Goal: Information Seeking & Learning: Understand process/instructions

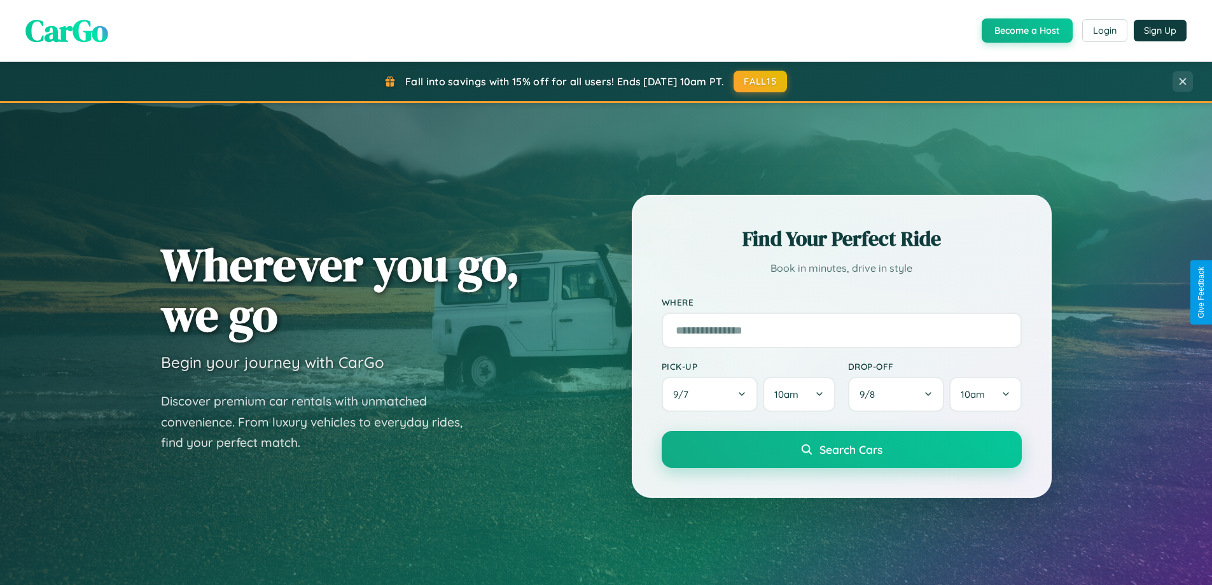
scroll to position [2449, 0]
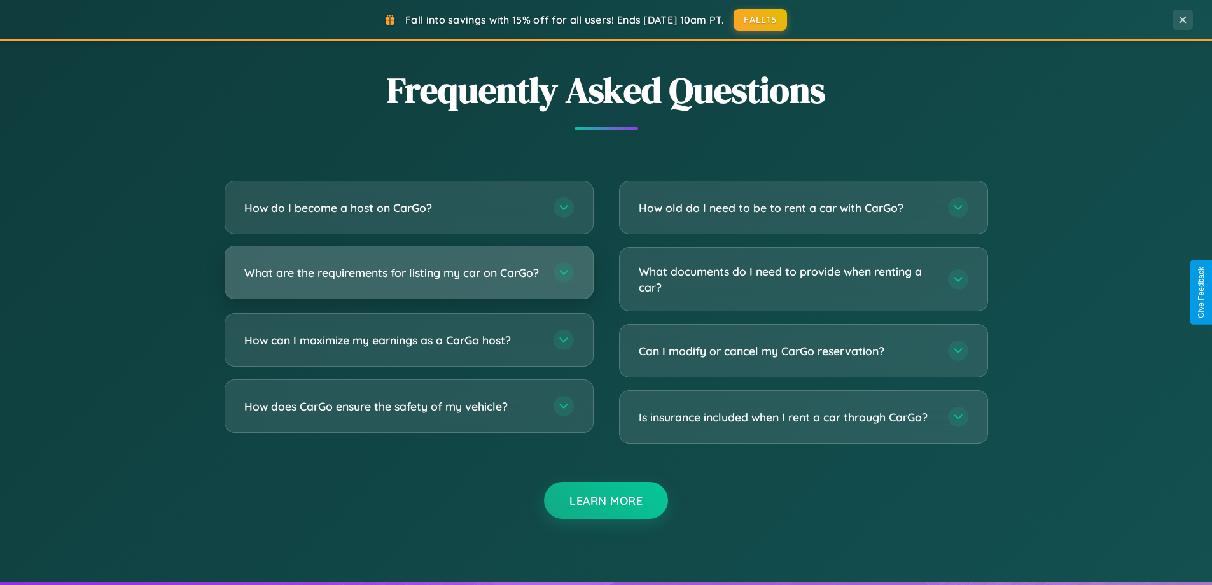
click at [409, 279] on h3 "What are the requirements for listing my car on CarGo?" at bounding box center [392, 273] width 297 height 16
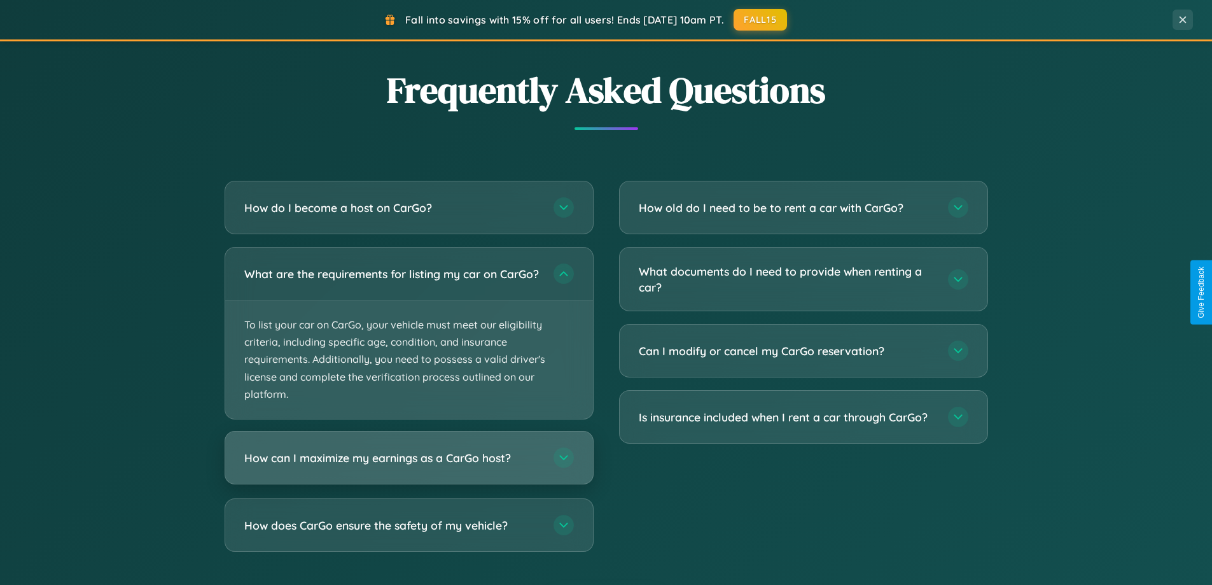
click at [409, 466] on h3 "How can I maximize my earnings as a CarGo host?" at bounding box center [392, 458] width 297 height 16
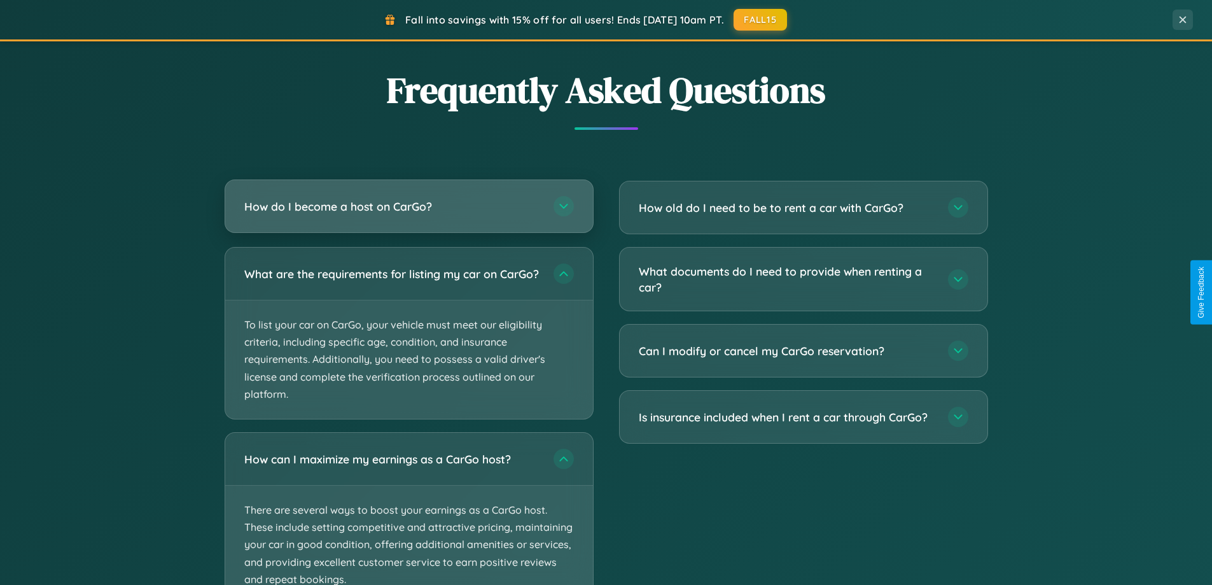
click at [409, 207] on h3 "How do I become a host on CarGo?" at bounding box center [392, 207] width 297 height 16
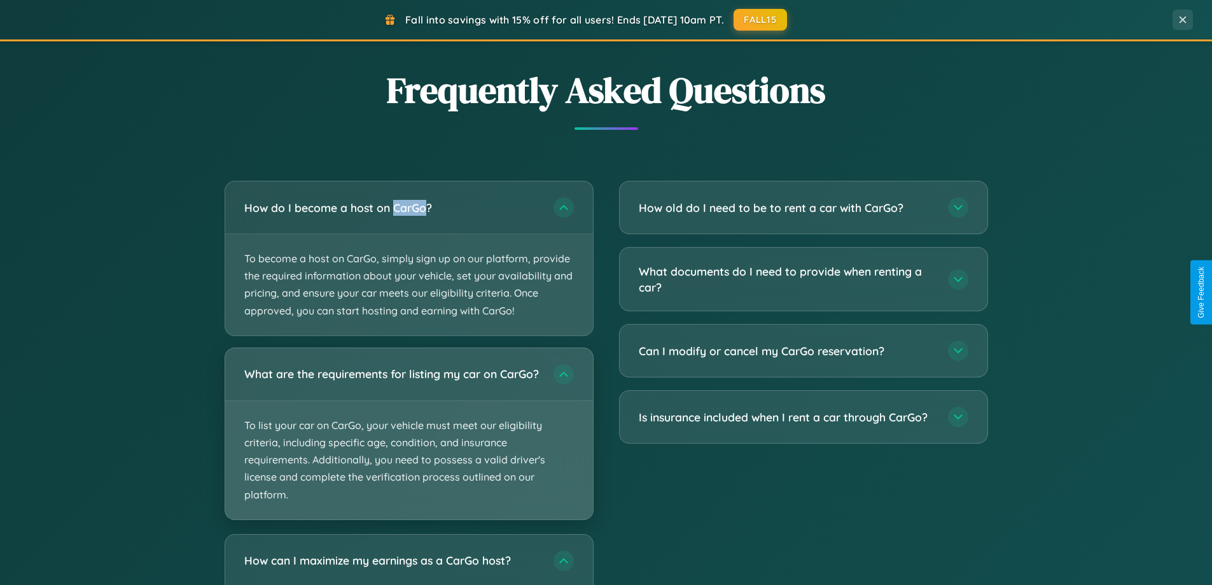
click at [409, 440] on p "To list your car on CarGo, your vehicle must meet our eligibility criteria, inc…" at bounding box center [409, 460] width 368 height 118
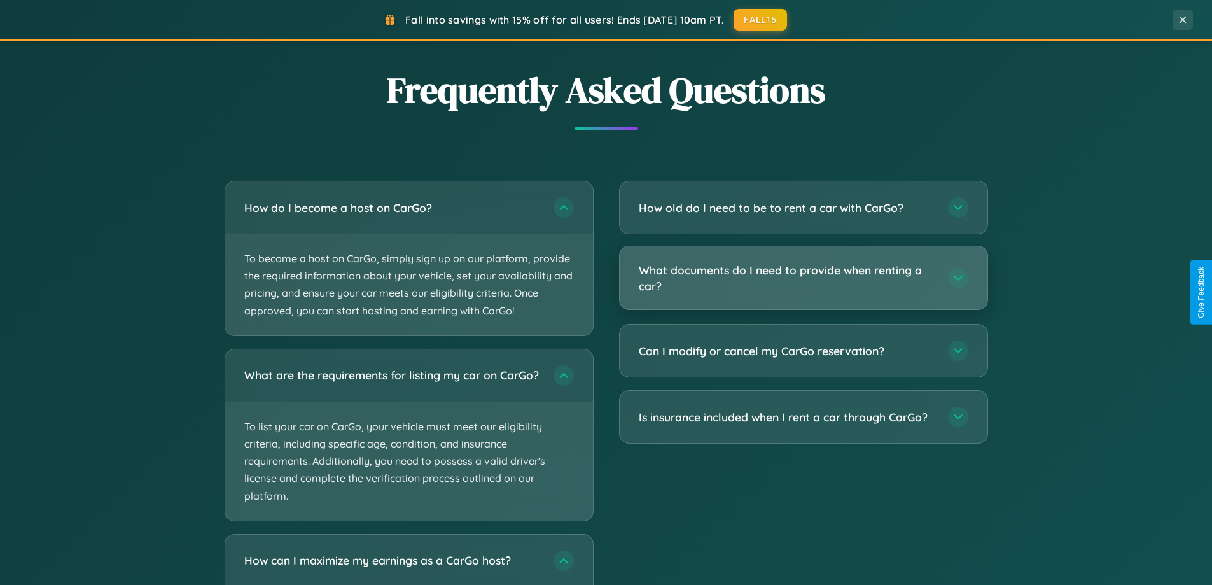
click at [803, 279] on h3 "What documents do I need to provide when renting a car?" at bounding box center [787, 277] width 297 height 31
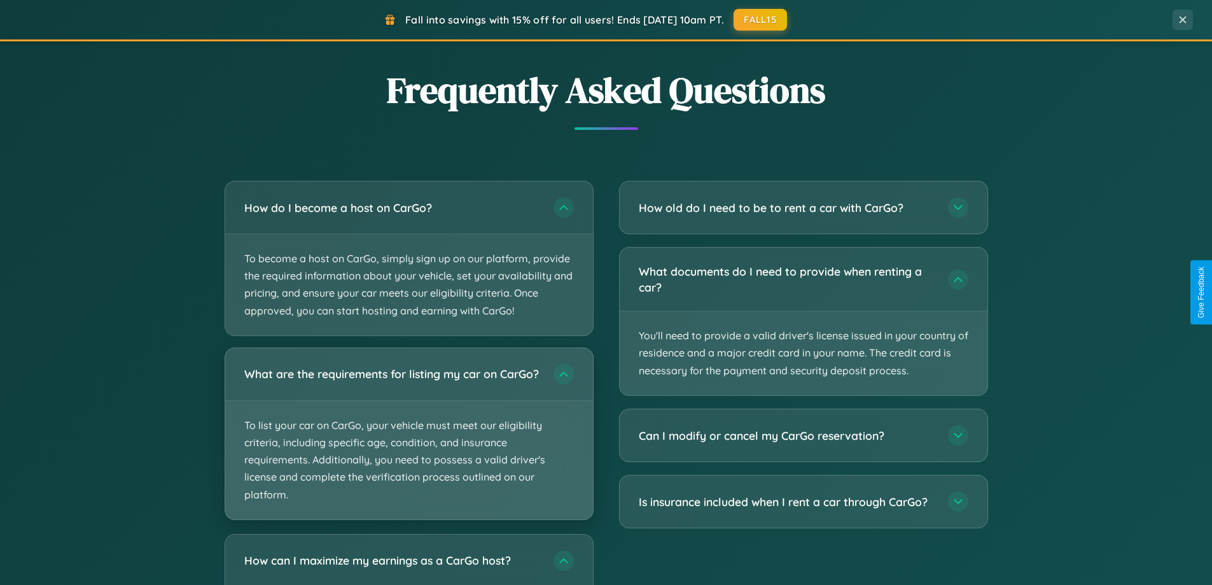
click at [409, 439] on p "To list your car on CarGo, your vehicle must meet our eligibility criteria, inc…" at bounding box center [409, 460] width 368 height 118
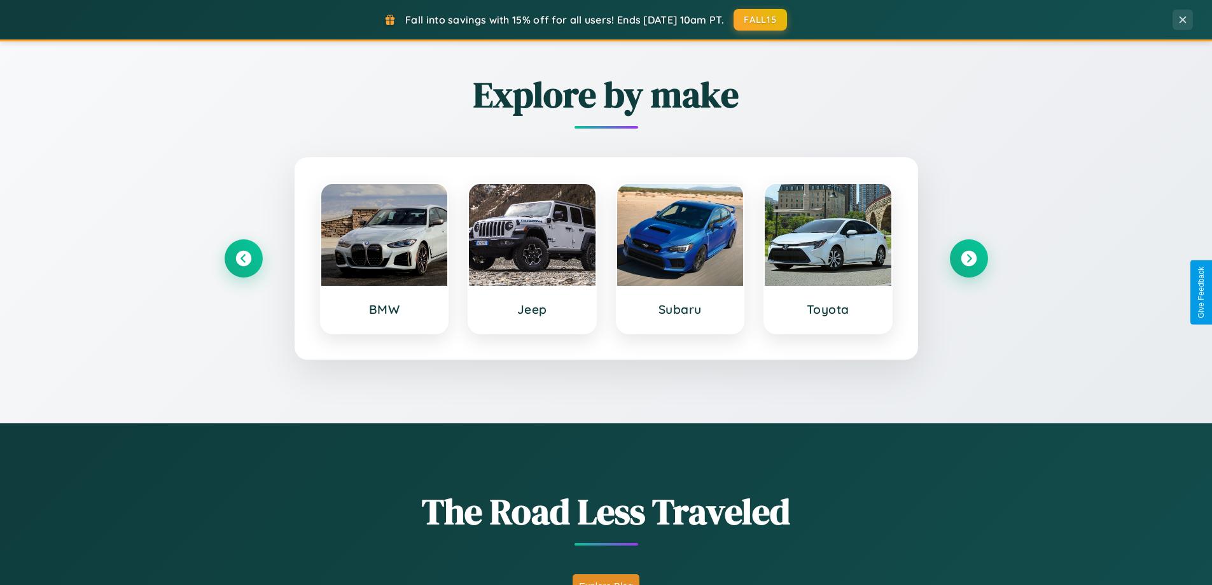
scroll to position [549, 0]
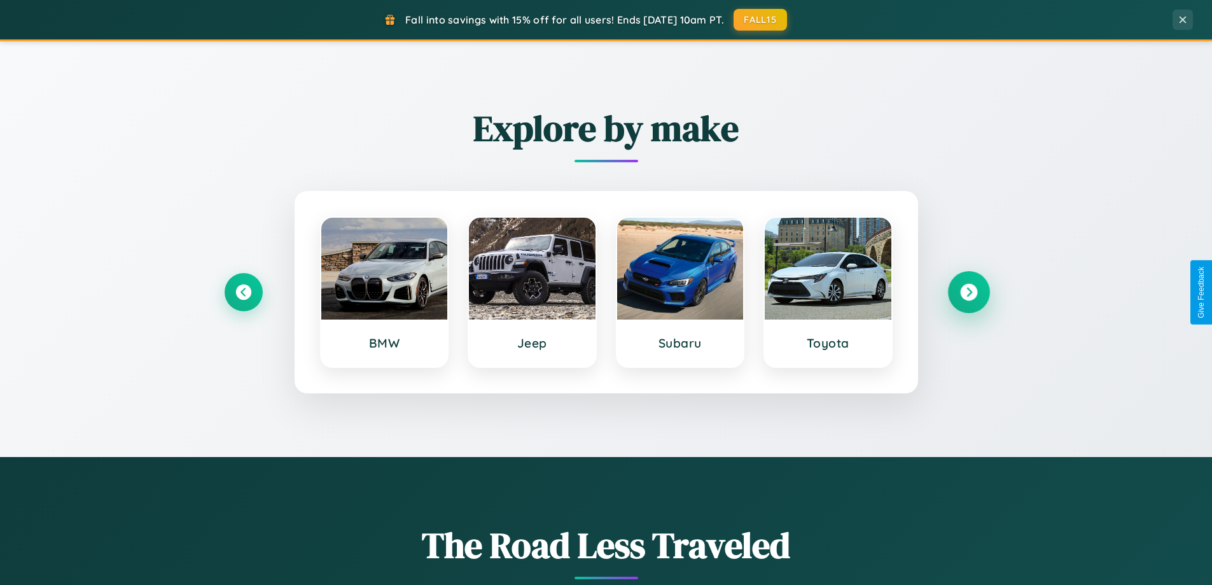
click at [968, 292] on icon at bounding box center [968, 292] width 17 height 17
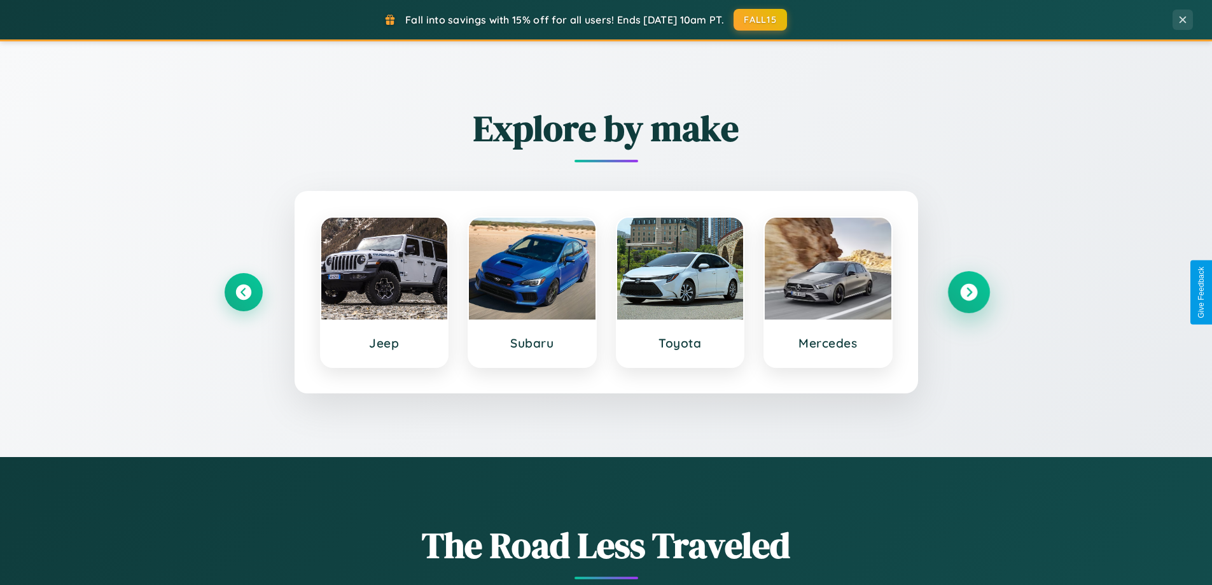
click at [968, 292] on icon at bounding box center [968, 292] width 17 height 17
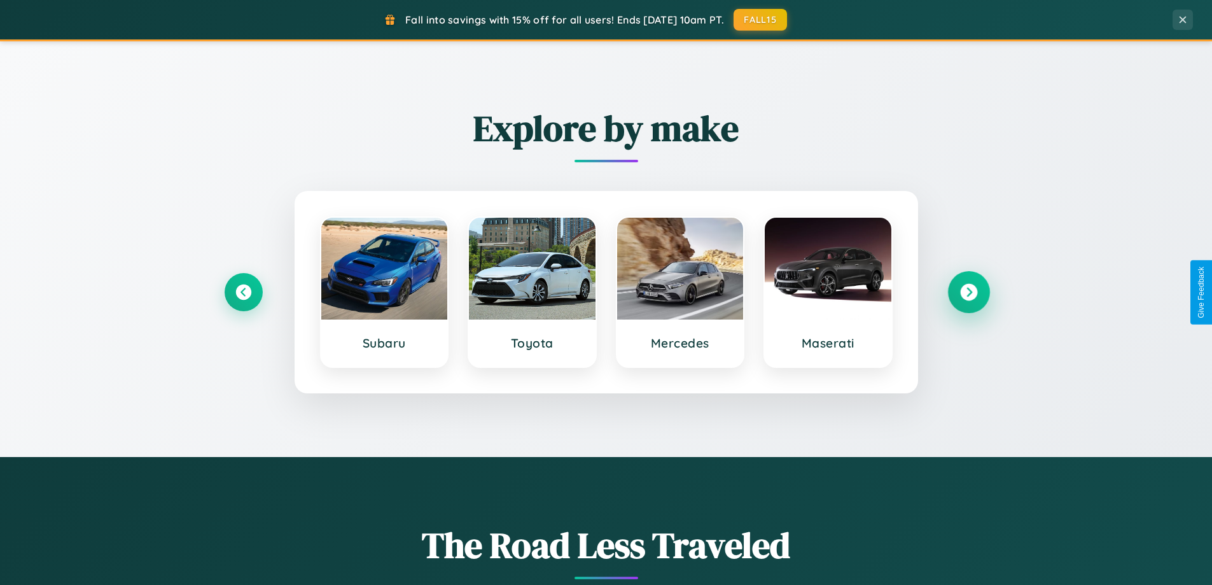
click at [968, 292] on icon at bounding box center [968, 292] width 17 height 17
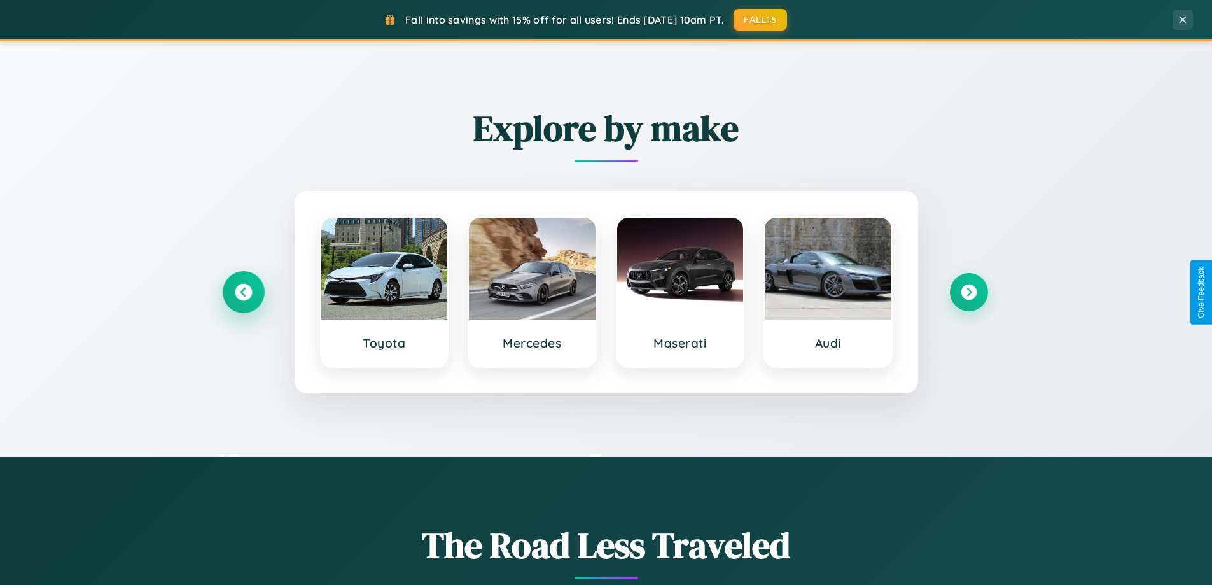
click at [243, 292] on icon at bounding box center [243, 292] width 17 height 17
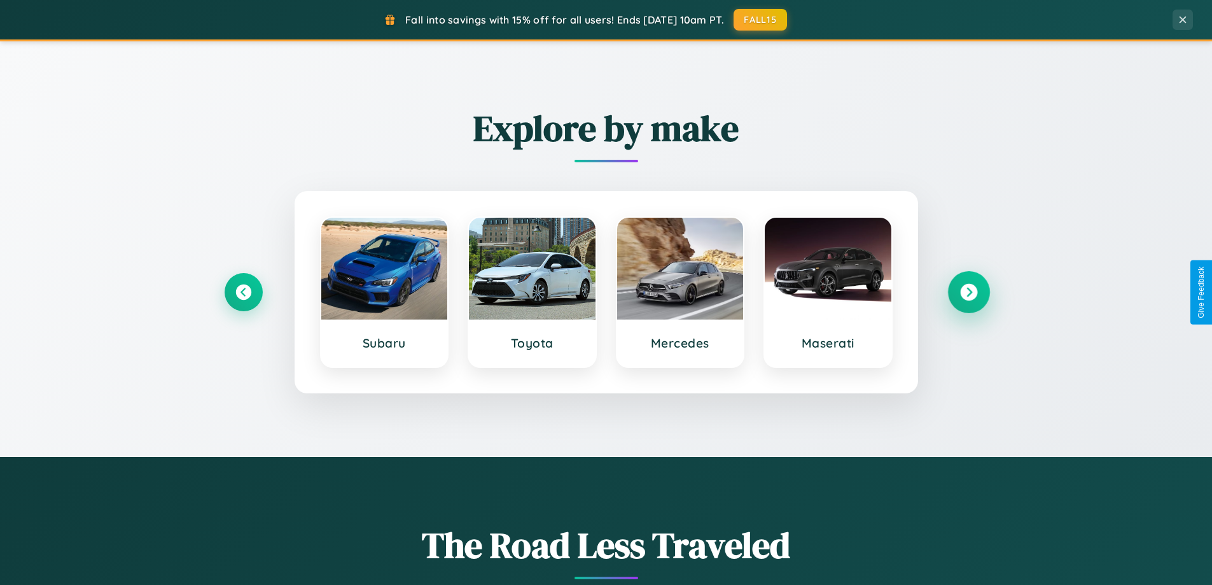
click at [968, 292] on icon at bounding box center [968, 292] width 17 height 17
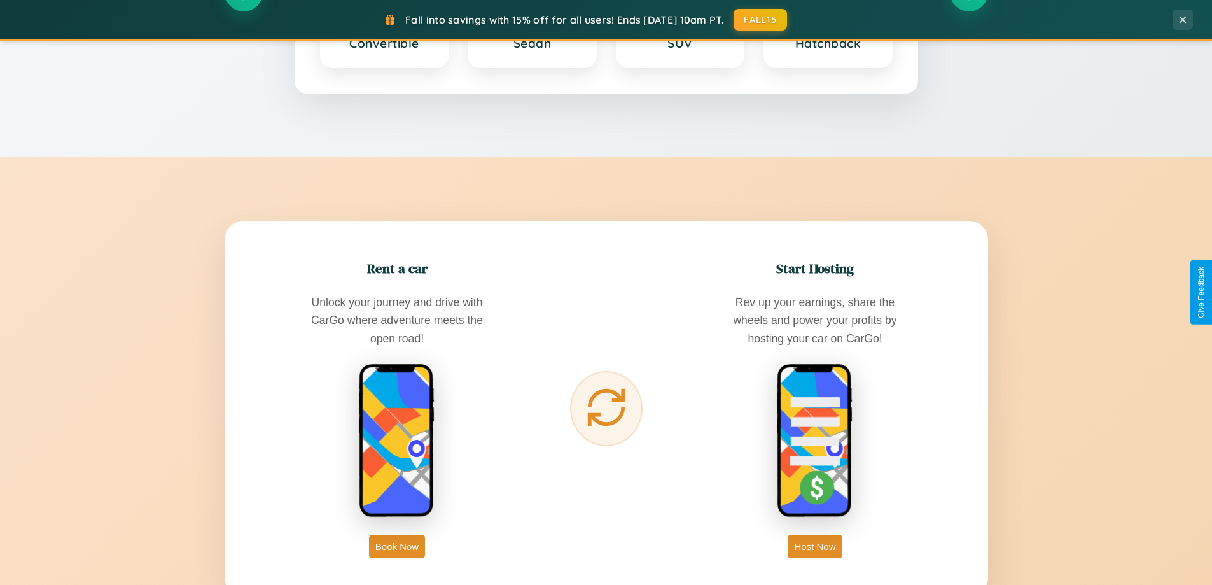
scroll to position [2045, 0]
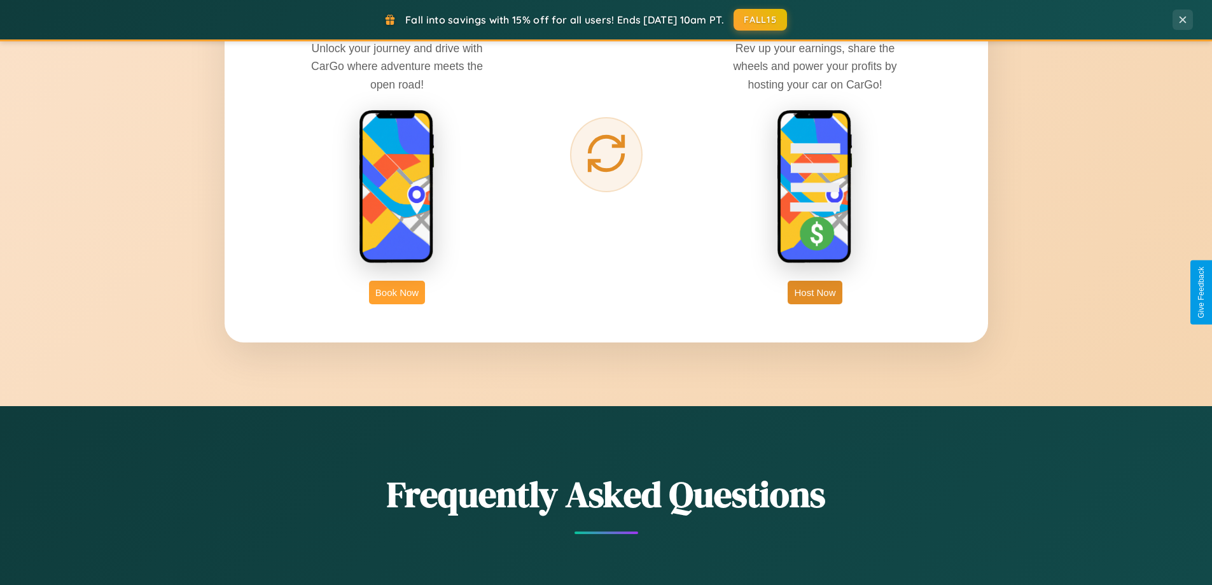
click at [397, 292] on button "Book Now" at bounding box center [397, 293] width 56 height 24
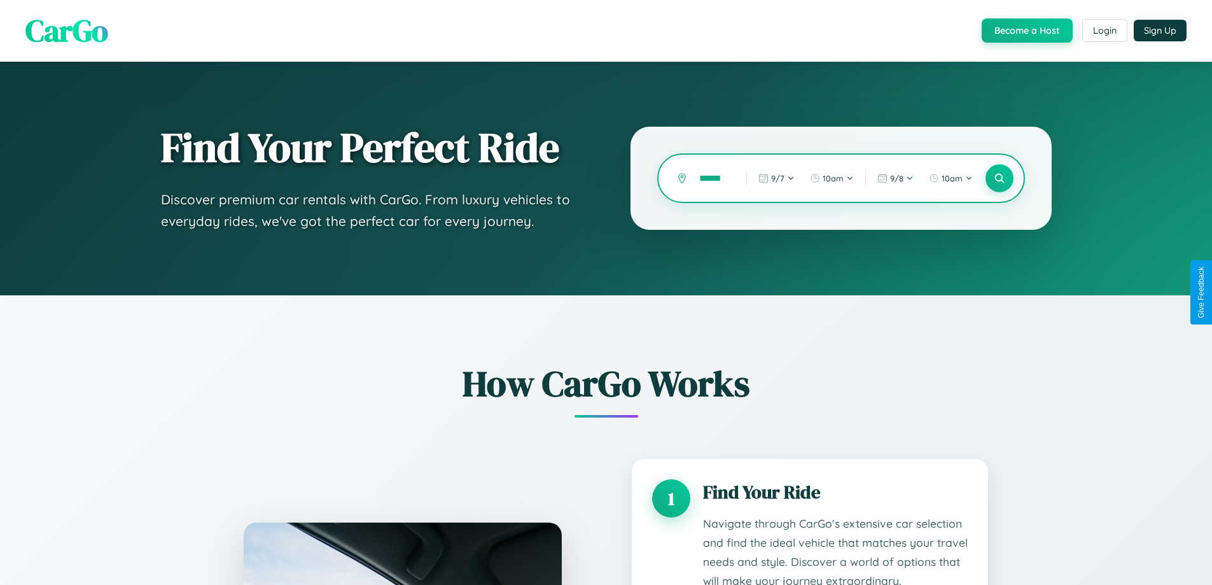
type input "*******"
